Goal: Task Accomplishment & Management: Manage account settings

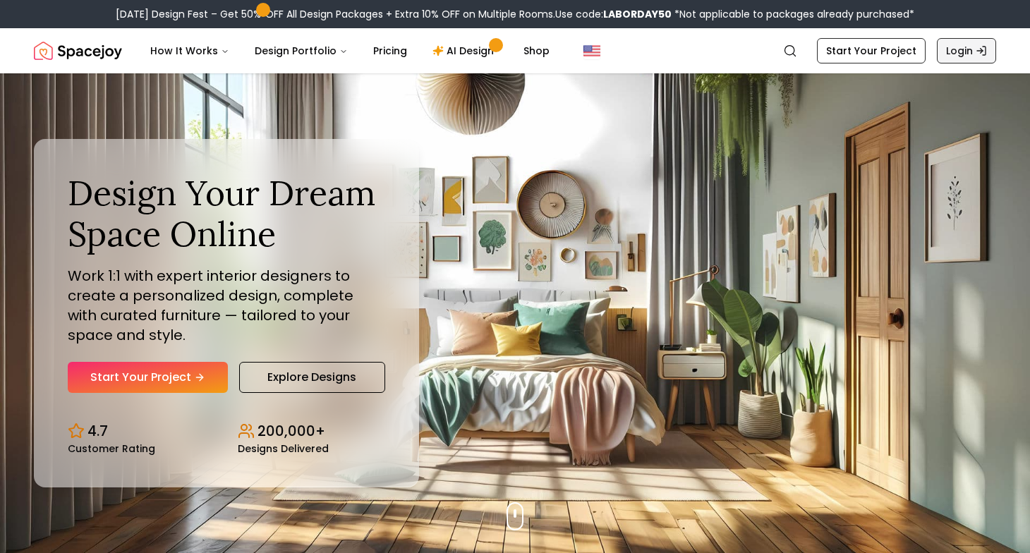
click at [968, 41] on link "Login" at bounding box center [966, 50] width 59 height 25
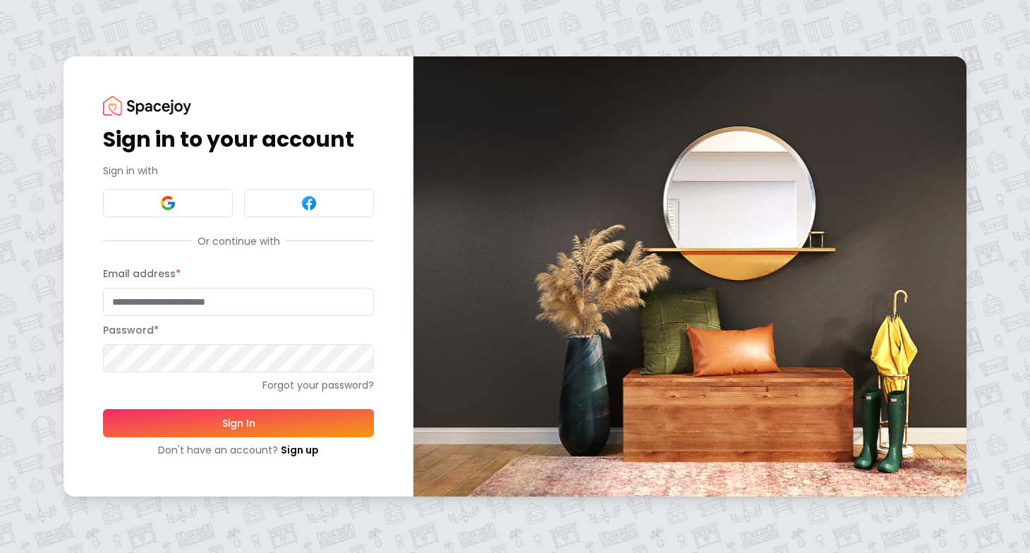
click at [292, 292] on input "Email address *" at bounding box center [238, 302] width 271 height 28
type input "**********"
click at [103, 409] on button "Sign In" at bounding box center [238, 423] width 271 height 28
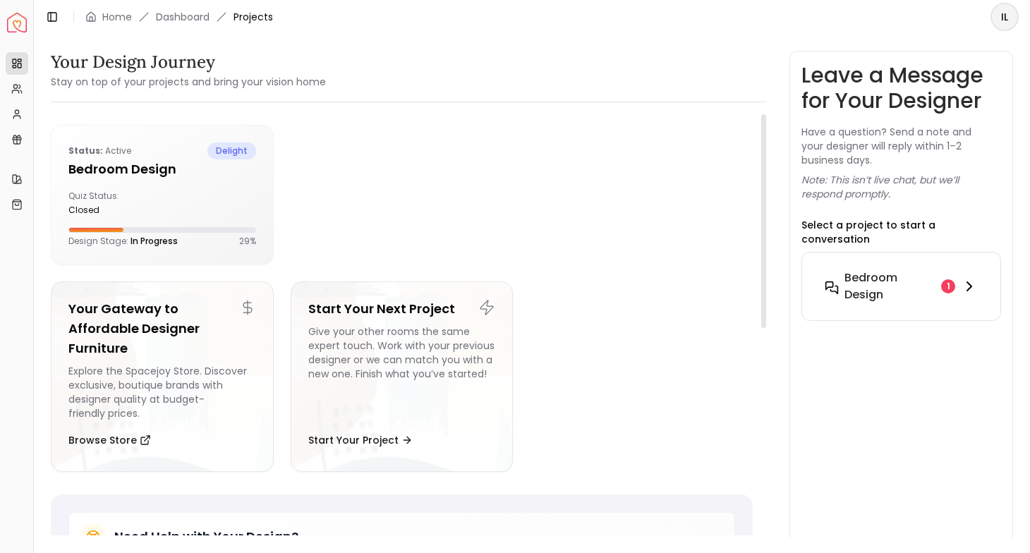
click at [952, 280] on div "Bedroom design 1" at bounding box center [901, 287] width 153 height 34
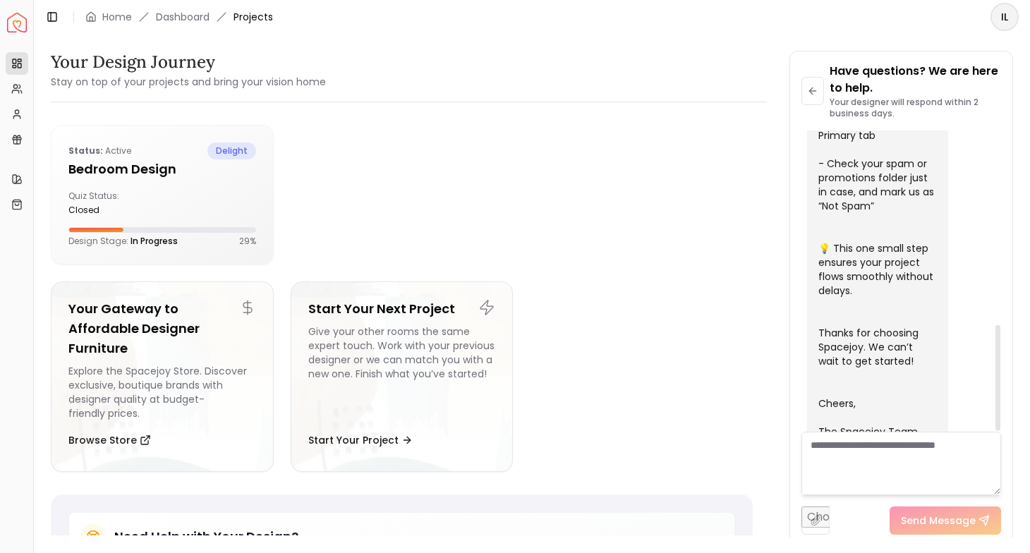
scroll to position [551, 0]
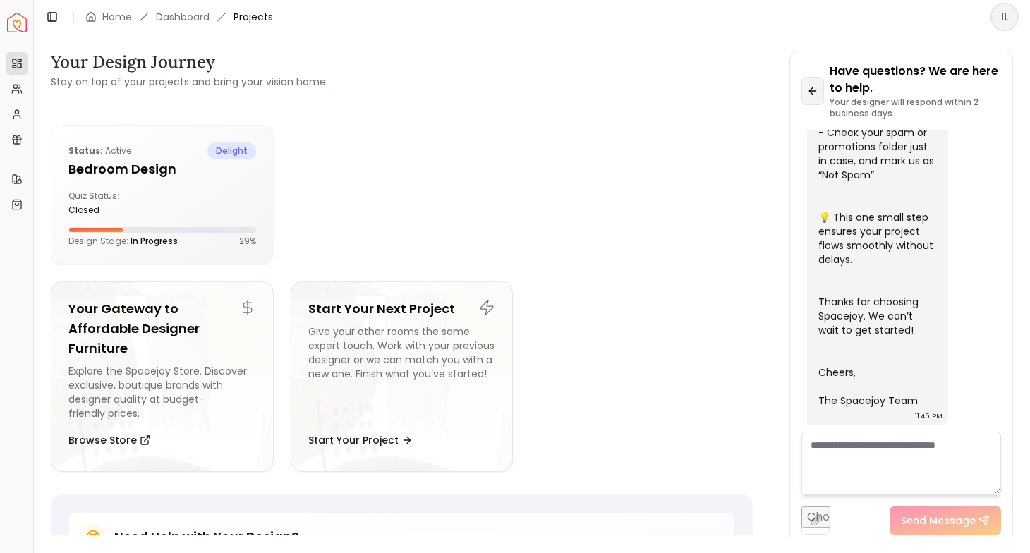
click at [819, 95] on button at bounding box center [813, 91] width 23 height 28
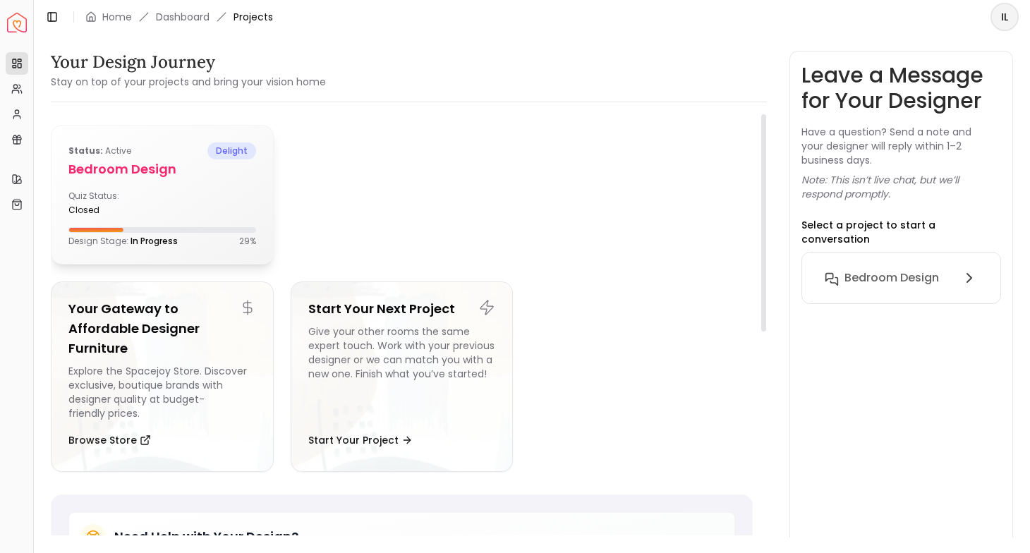
click at [212, 253] on div "Status: active delight Bedroom design Quiz Status: closed Design Stage: In Prog…" at bounding box center [163, 195] width 222 height 138
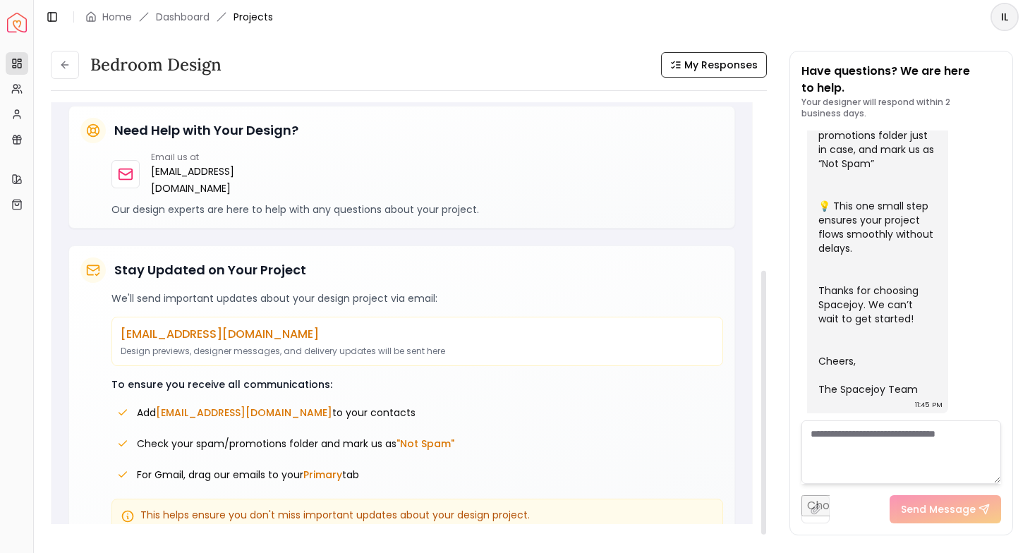
scroll to position [268, 0]
